Goal: Find specific page/section: Find specific page/section

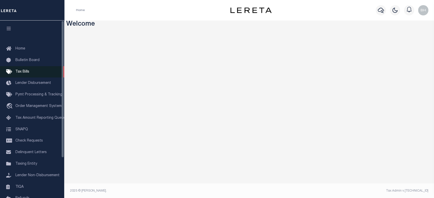
click at [17, 75] on link "Tax Bills" at bounding box center [32, 72] width 64 height 12
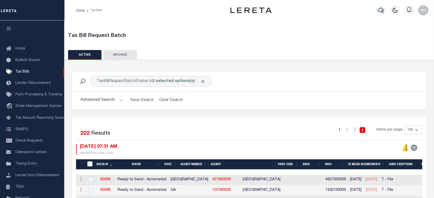
scroll to position [57, 0]
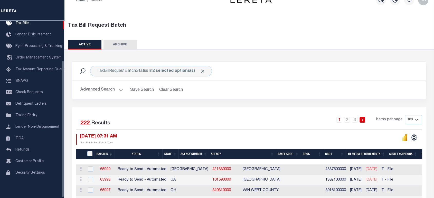
scroll to position [52, 0]
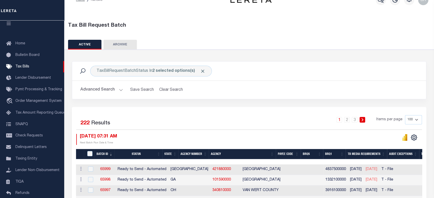
scroll to position [68, 0]
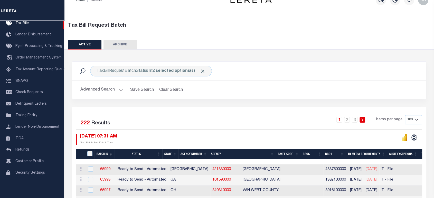
scroll to position [68, 0]
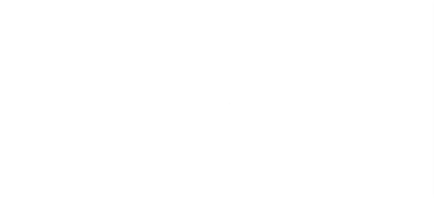
scroll to position [5, 0]
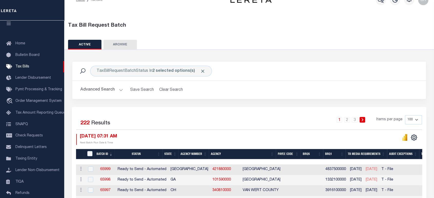
scroll to position [68, 0]
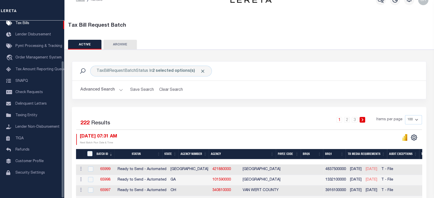
scroll to position [52, 0]
